Goal: Use online tool/utility: Utilize a website feature to perform a specific function

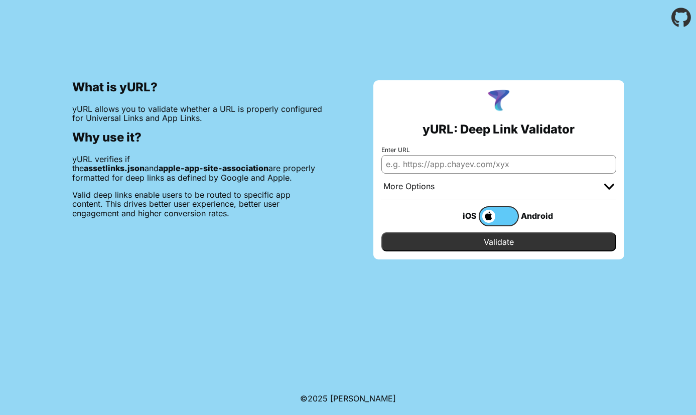
click at [457, 165] on input "Enter URL" at bounding box center [498, 164] width 235 height 18
type input "[DOMAIN_NAME]"
click at [458, 239] on input "Validate" at bounding box center [498, 241] width 235 height 19
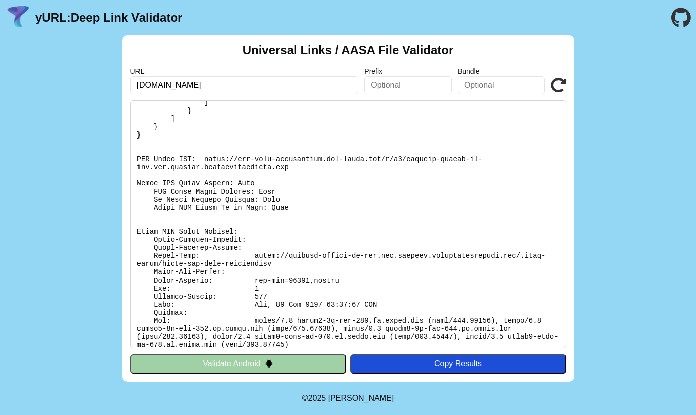
scroll to position [144, 0]
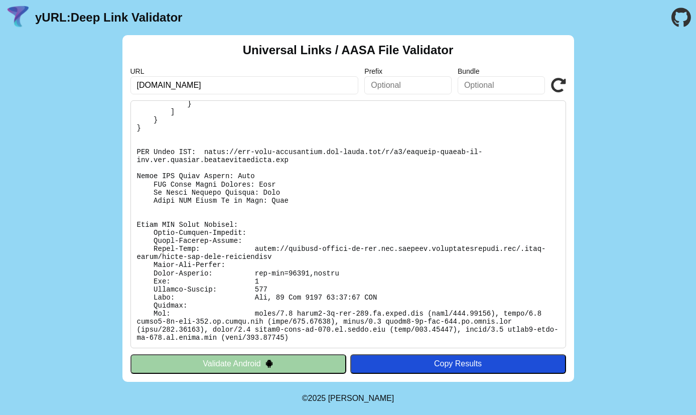
click at [278, 359] on button "Validate Android" at bounding box center [238, 363] width 216 height 19
